Goal: Transaction & Acquisition: Purchase product/service

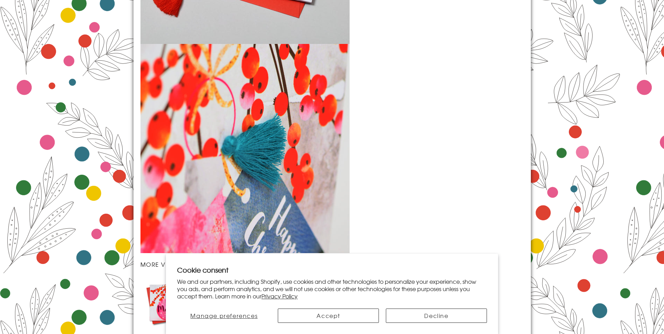
scroll to position [1002, 0]
